Goal: Task Accomplishment & Management: Use online tool/utility

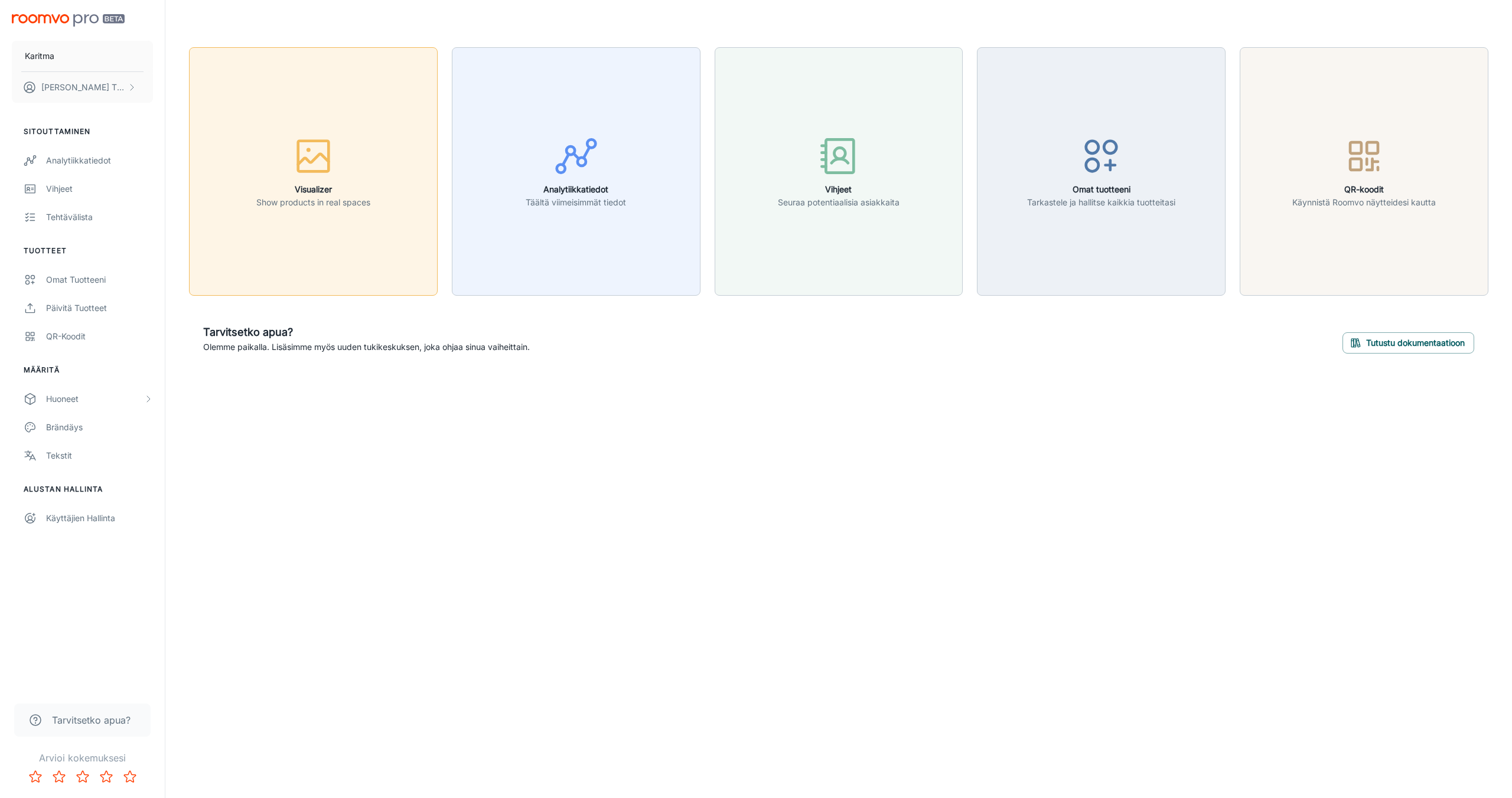
click at [321, 202] on p "Show products in real spaces" at bounding box center [313, 202] width 114 height 13
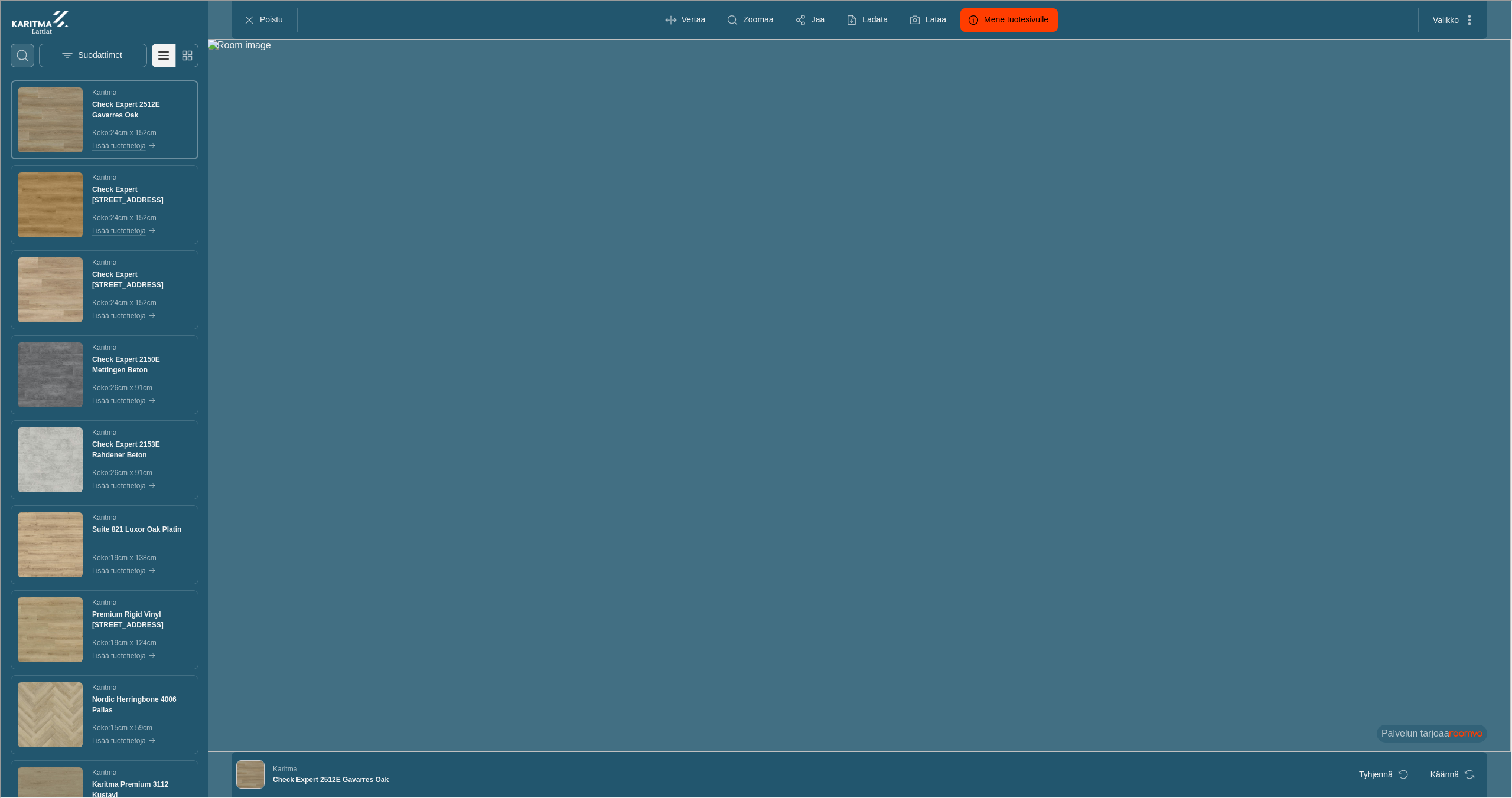
click at [20, 53] on icon "Avaa hakuruutu" at bounding box center [20, 54] width 14 height 14
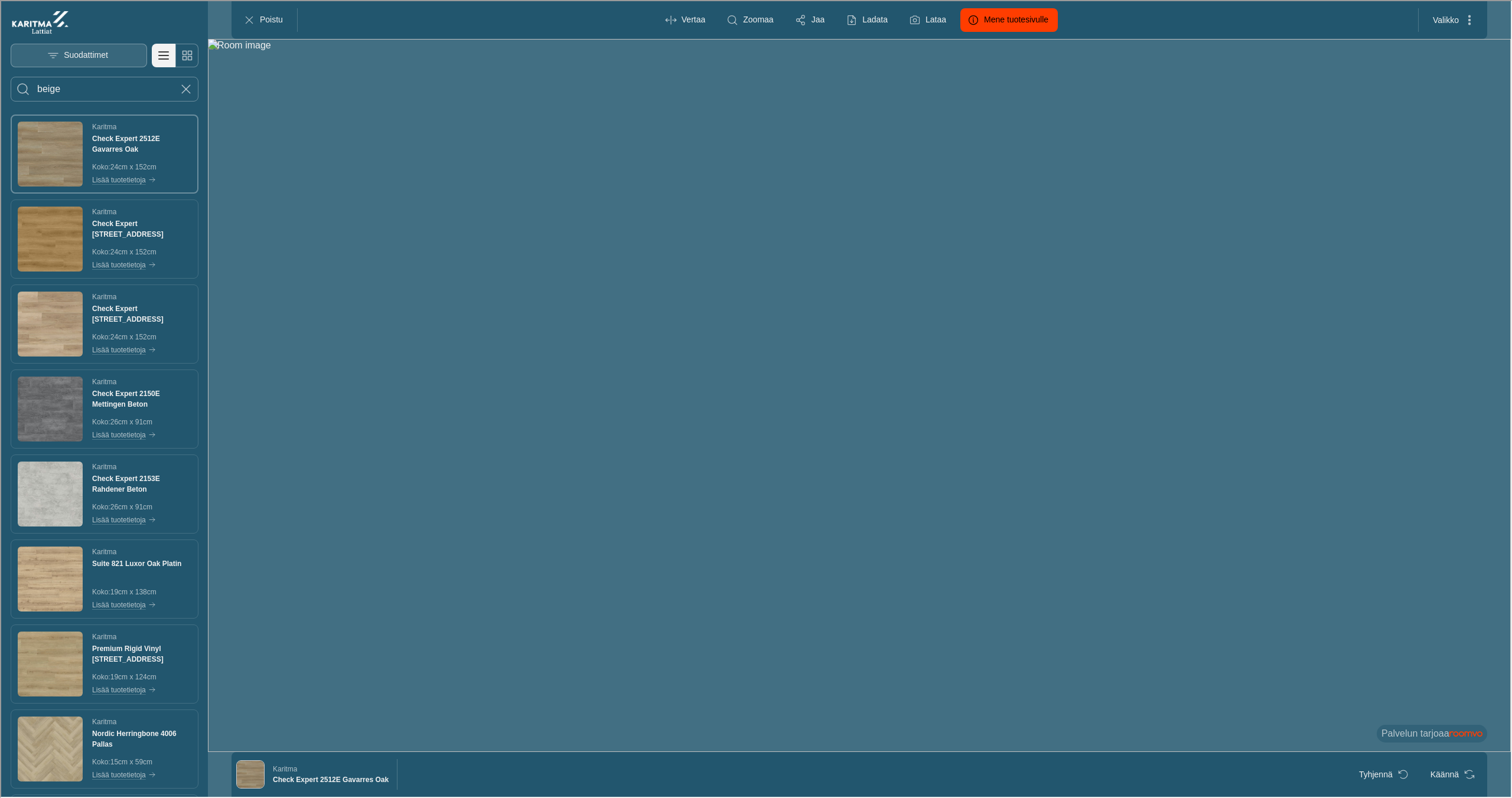
click at [10, 76] on button "Search for products" at bounding box center [21, 87] width 23 height 23
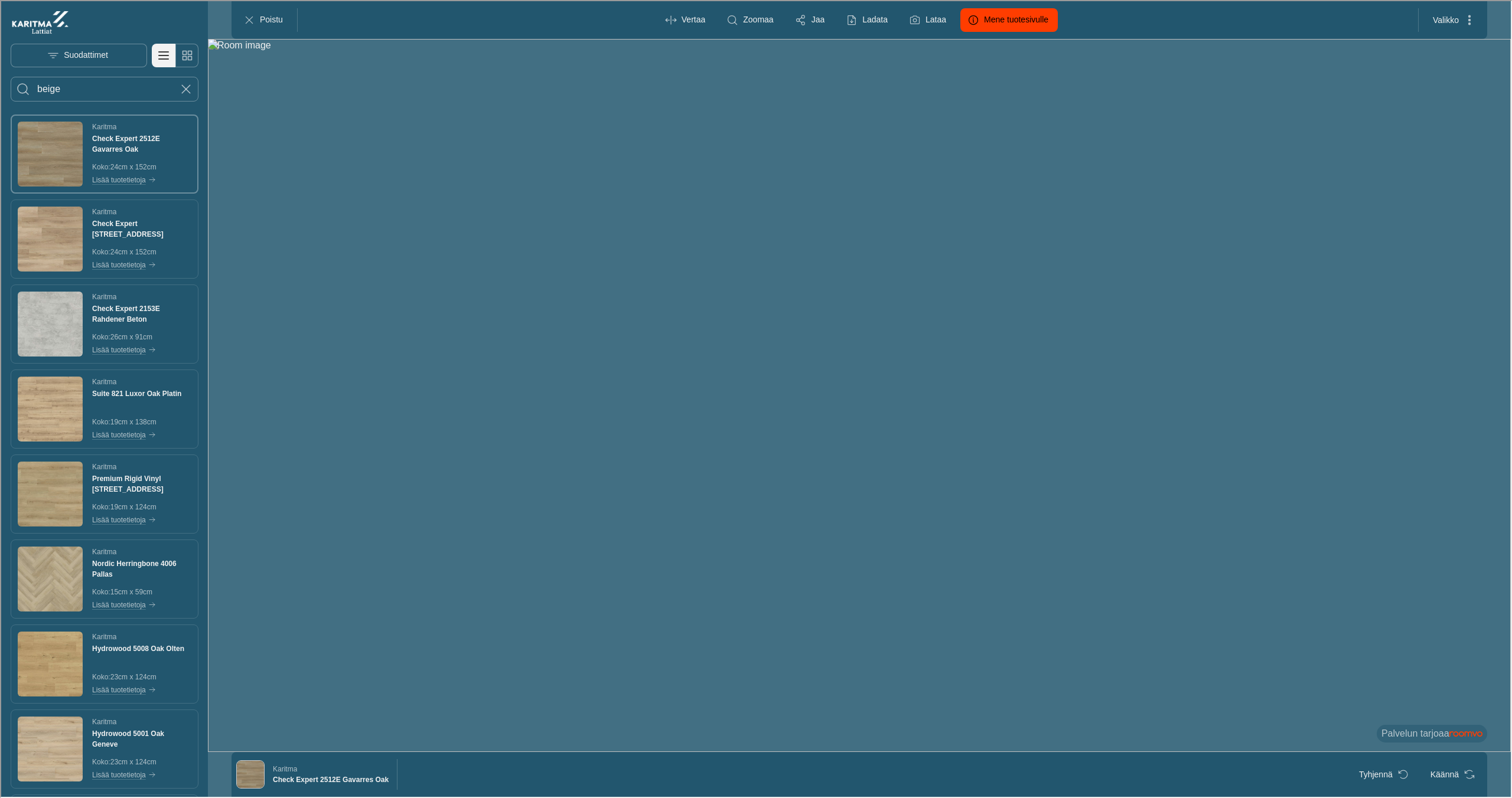
drag, startPoint x: 77, startPoint y: 86, endPoint x: -1, endPoint y: 83, distance: 78.1
click at [0, 83] on html "Roomvo visualizer Suodattimet beige Karitma Check Expert 2512E Gavarres Oak Kok…" at bounding box center [755, 398] width 1509 height 796
type input "4114"
click at [10, 76] on button "Search for products" at bounding box center [21, 87] width 23 height 23
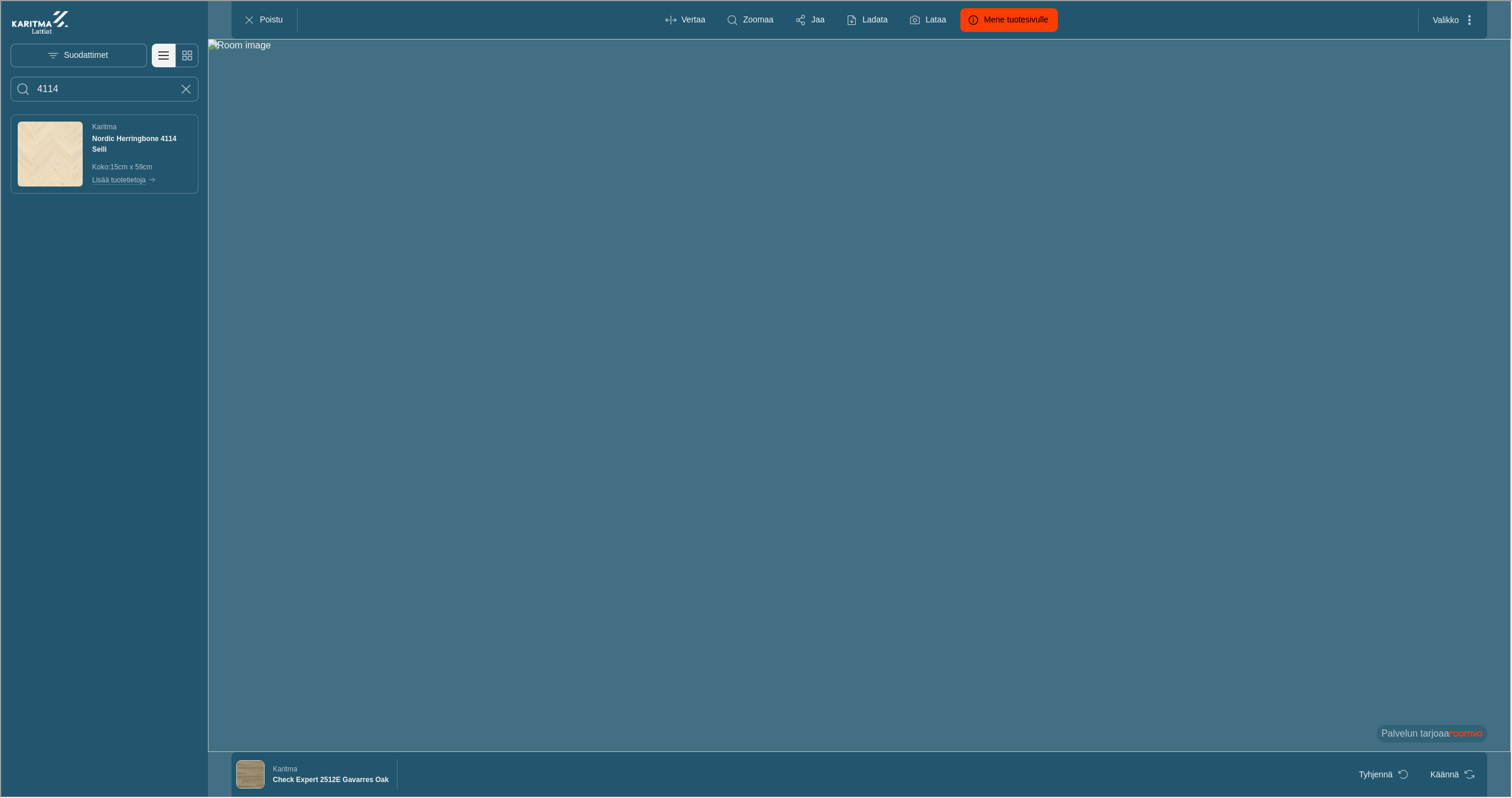
click at [40, 152] on img "See Nordic Herringbone 4114 Seili in the room" at bounding box center [49, 153] width 65 height 65
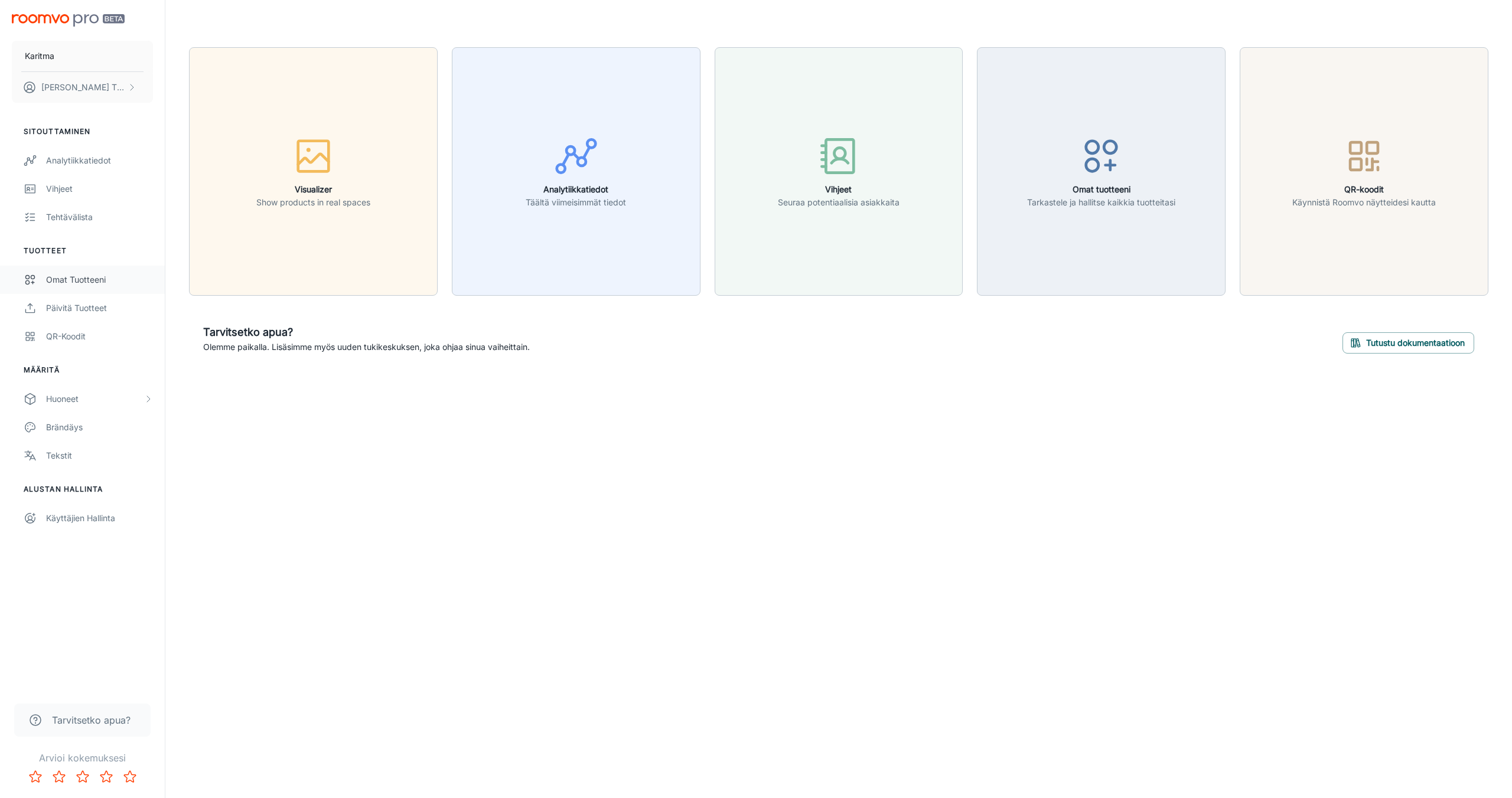
click at [70, 277] on div "Omat tuotteeni" at bounding box center [99, 280] width 107 height 13
